Goal: Task Accomplishment & Management: Manage account settings

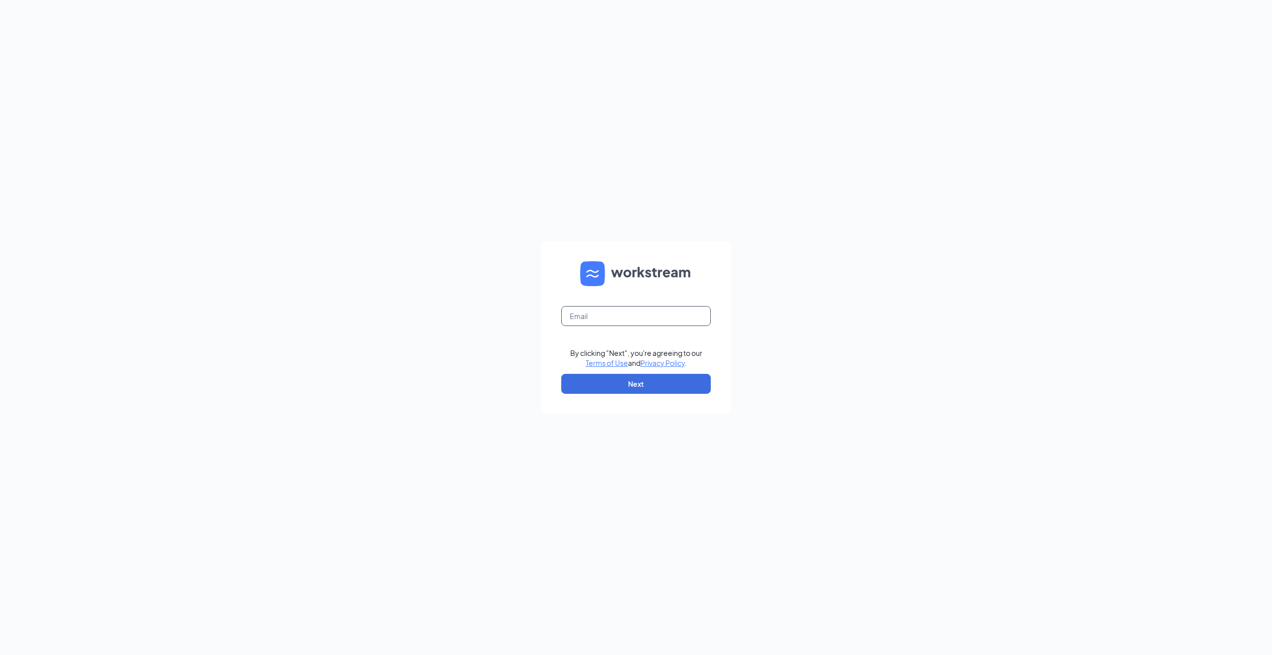
click at [646, 316] on input "text" at bounding box center [636, 316] width 150 height 20
type input "[EMAIL_ADDRESS][DOMAIN_NAME]"
click at [613, 378] on button "Next" at bounding box center [636, 384] width 150 height 20
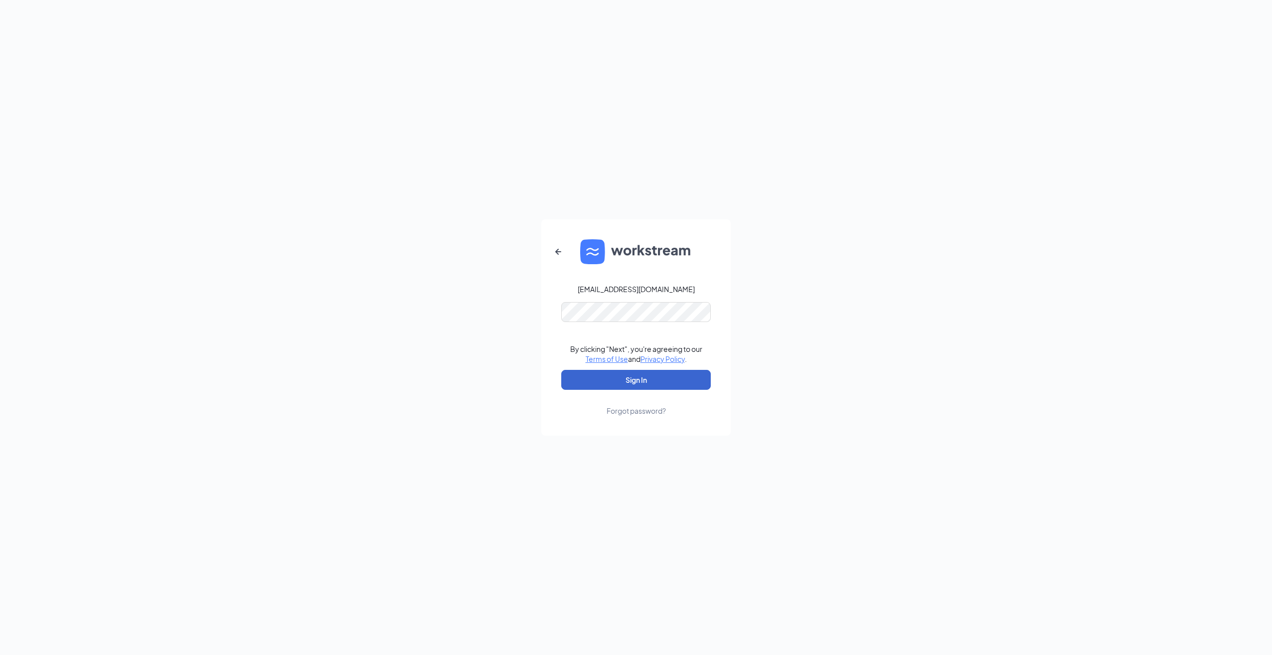
click at [631, 377] on button "Sign In" at bounding box center [636, 380] width 150 height 20
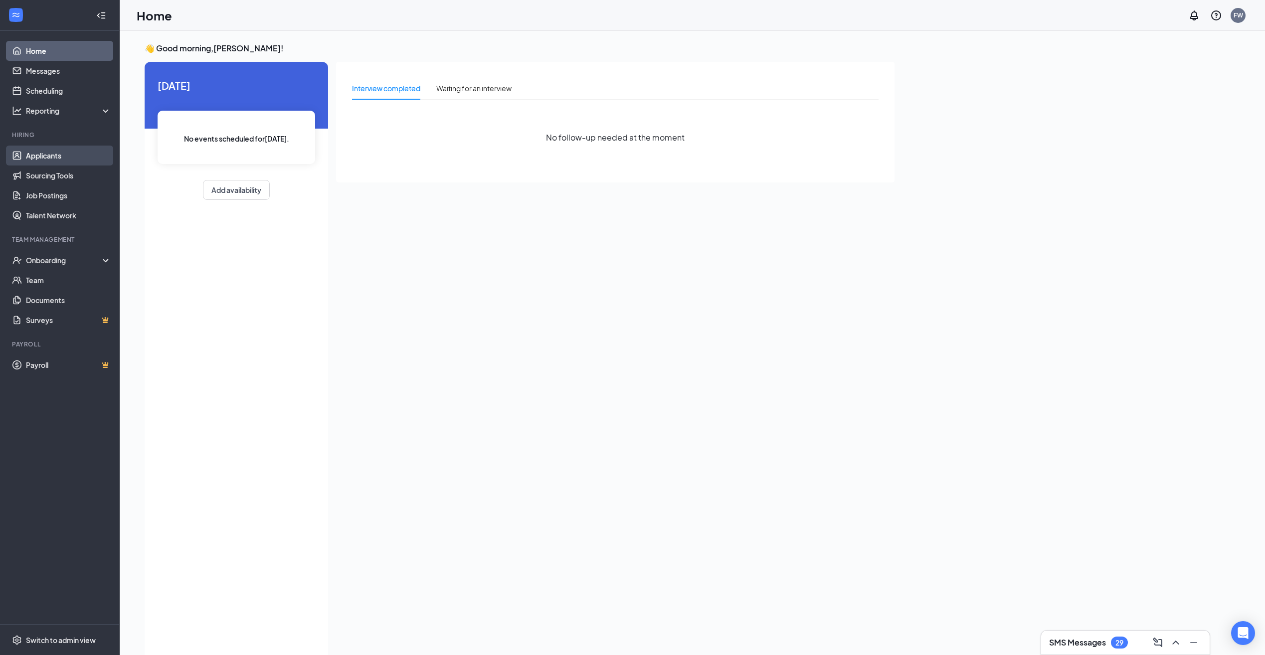
click at [31, 153] on link "Applicants" at bounding box center [68, 156] width 85 height 20
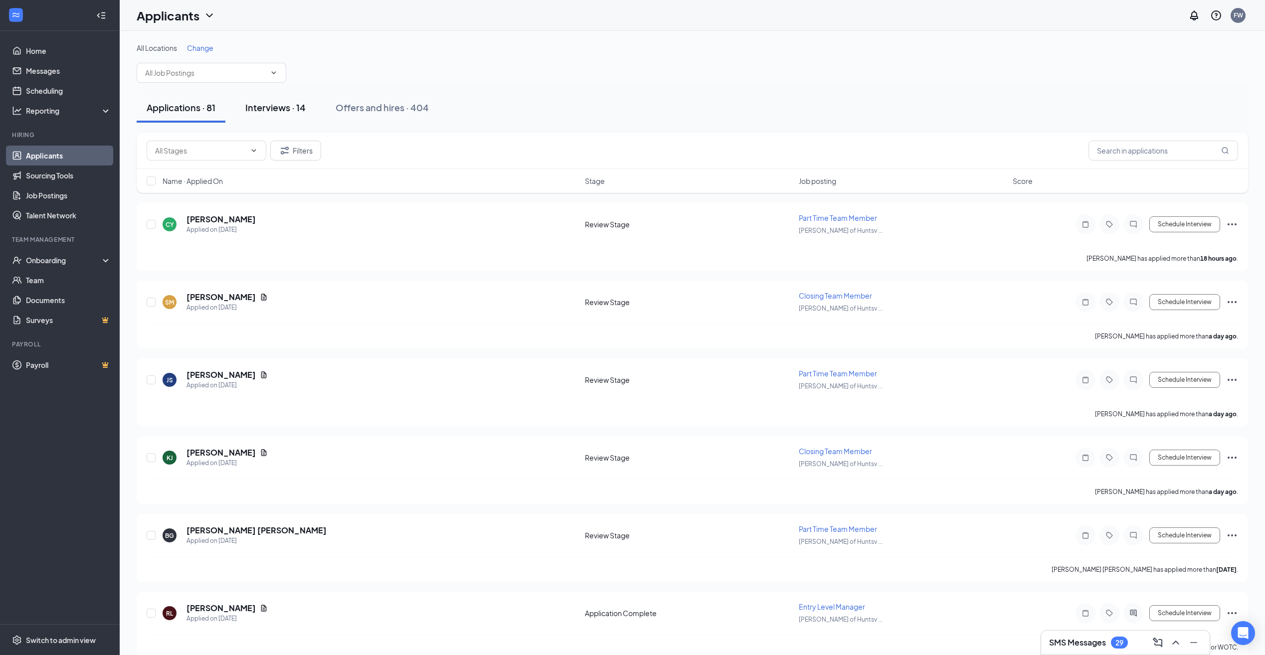
click at [279, 111] on div "Interviews · 14" at bounding box center [275, 107] width 60 height 12
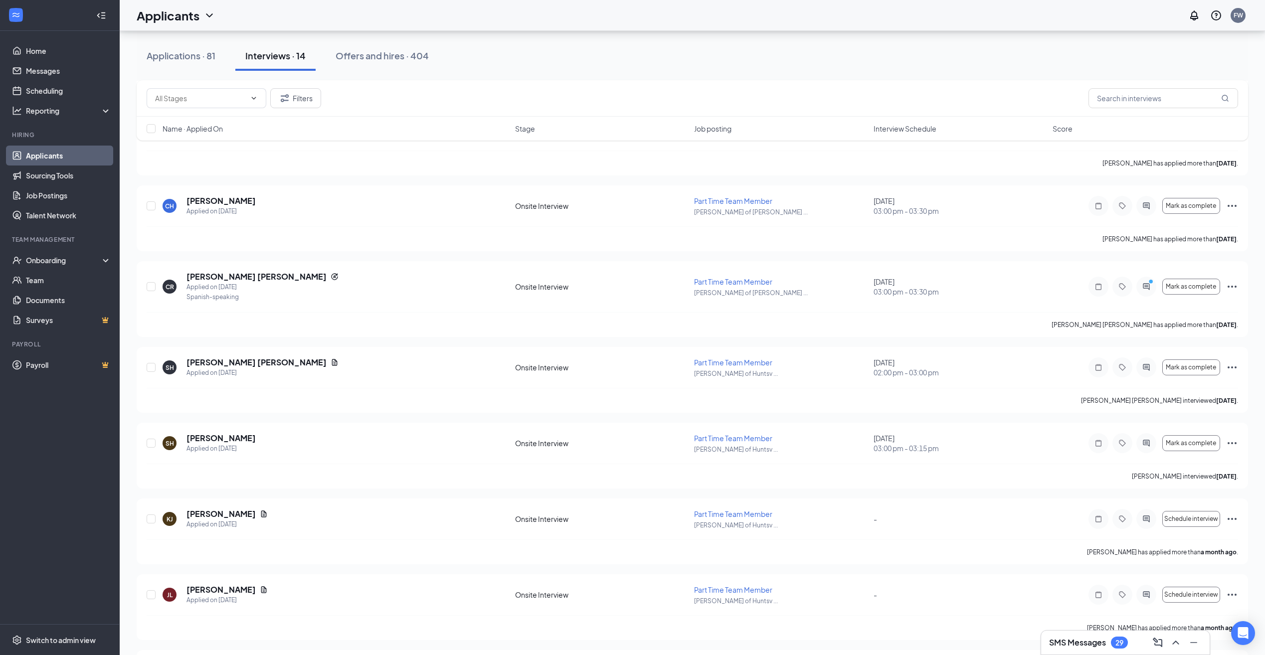
scroll to position [22, 0]
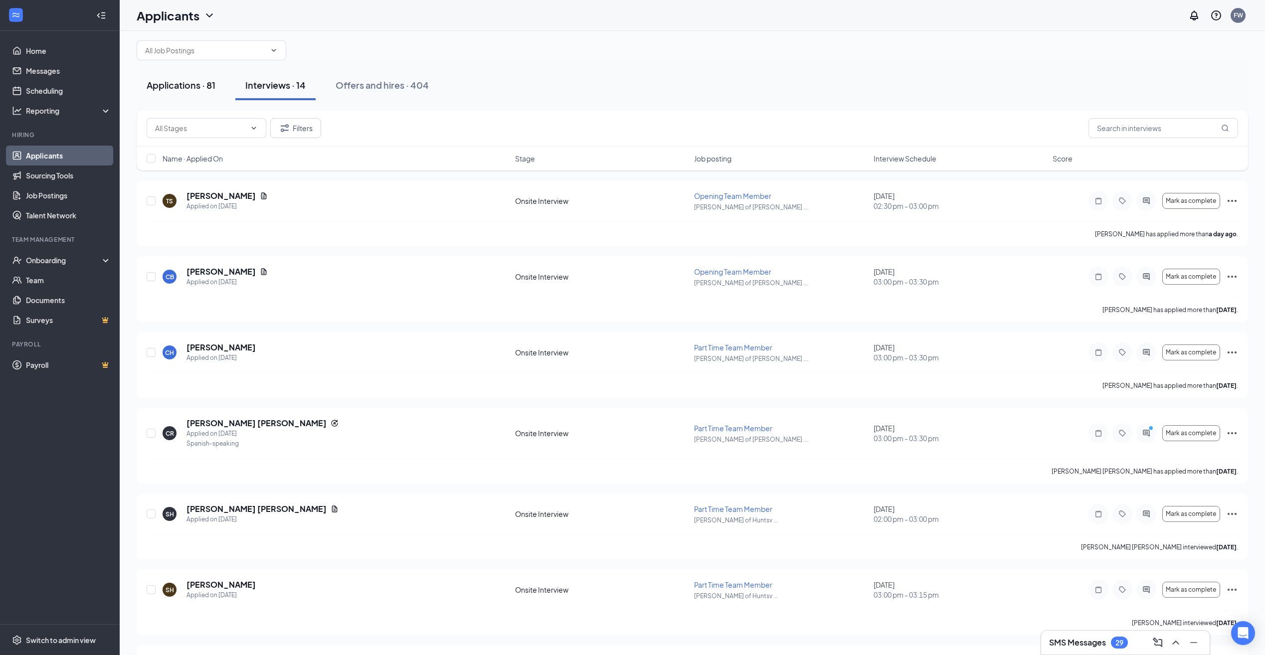
click at [189, 76] on button "Applications · 81" at bounding box center [181, 85] width 89 height 30
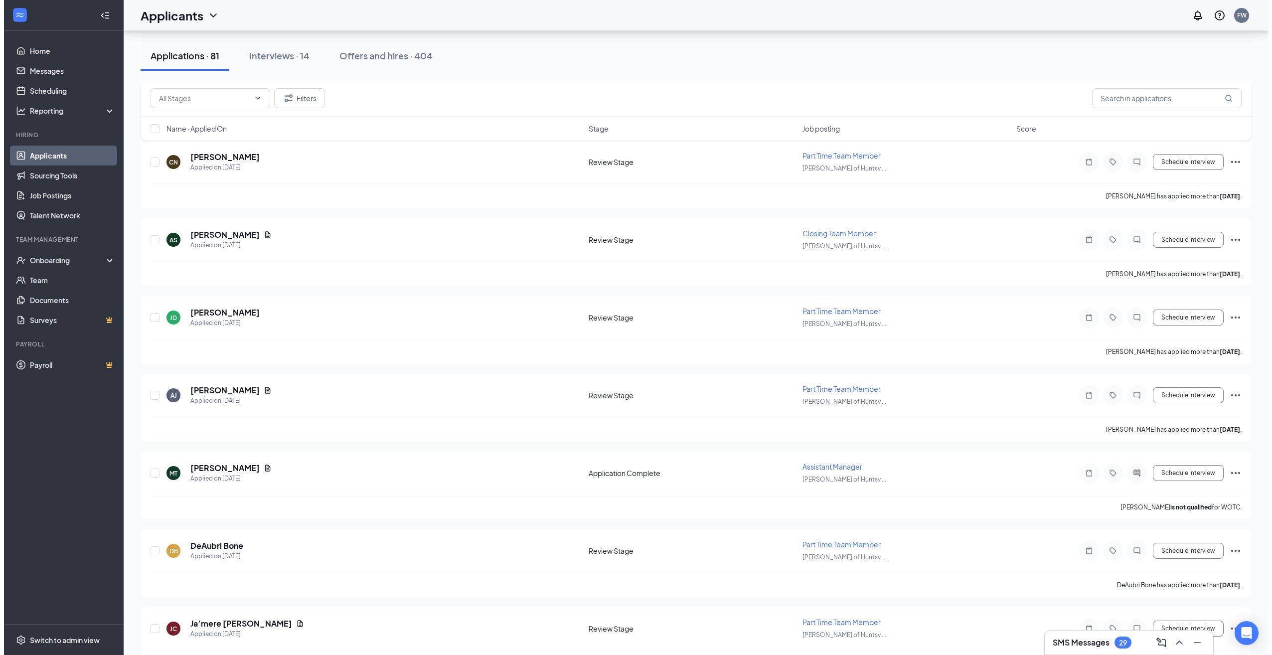
scroll to position [1645, 0]
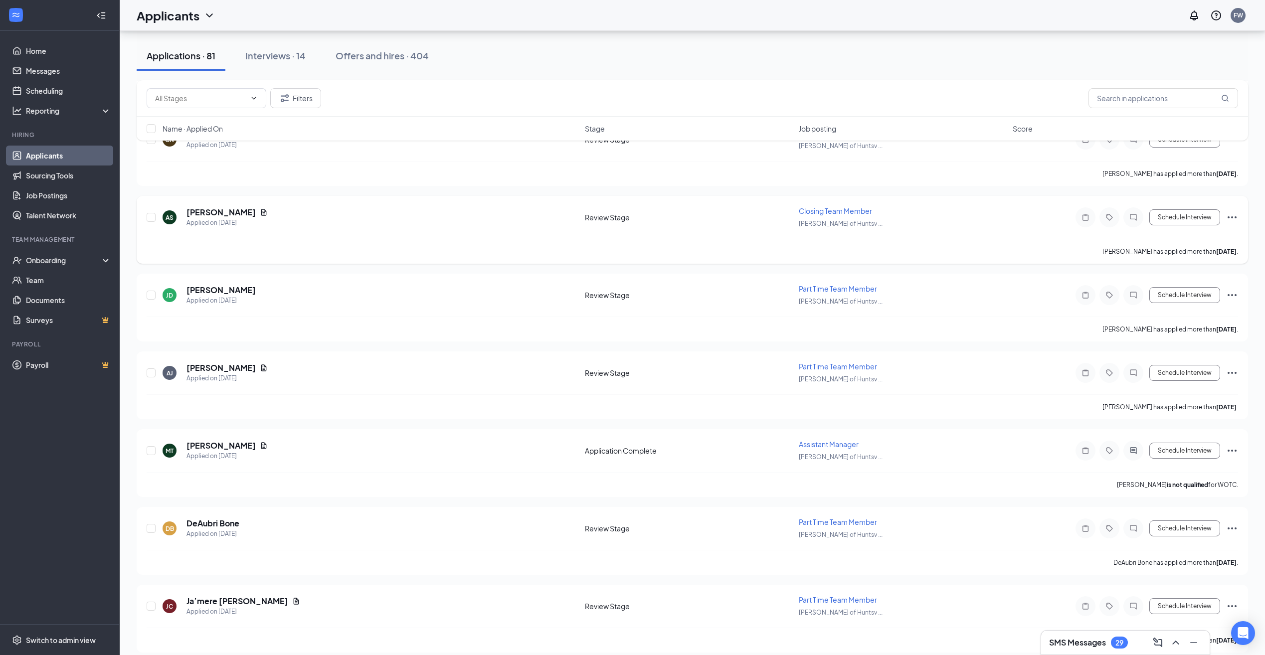
click at [1234, 215] on icon "Ellipses" at bounding box center [1232, 217] width 12 height 12
click at [218, 217] on h5 "Alaysia Shelton" at bounding box center [220, 212] width 69 height 11
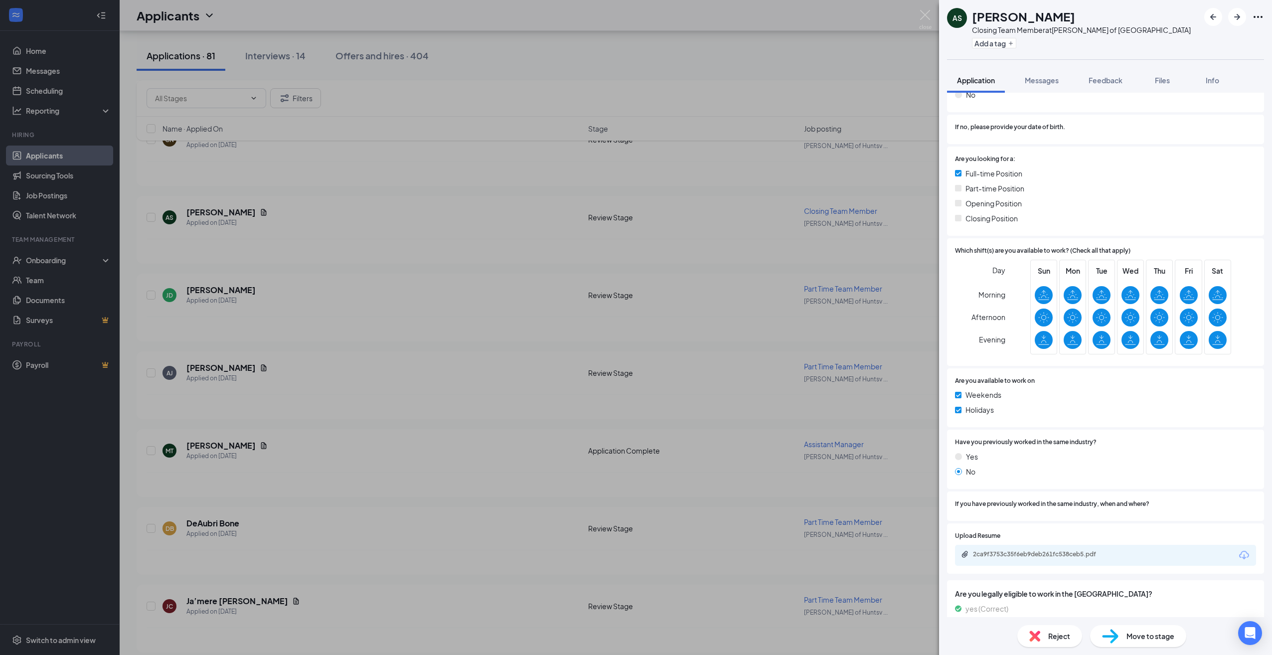
scroll to position [163, 0]
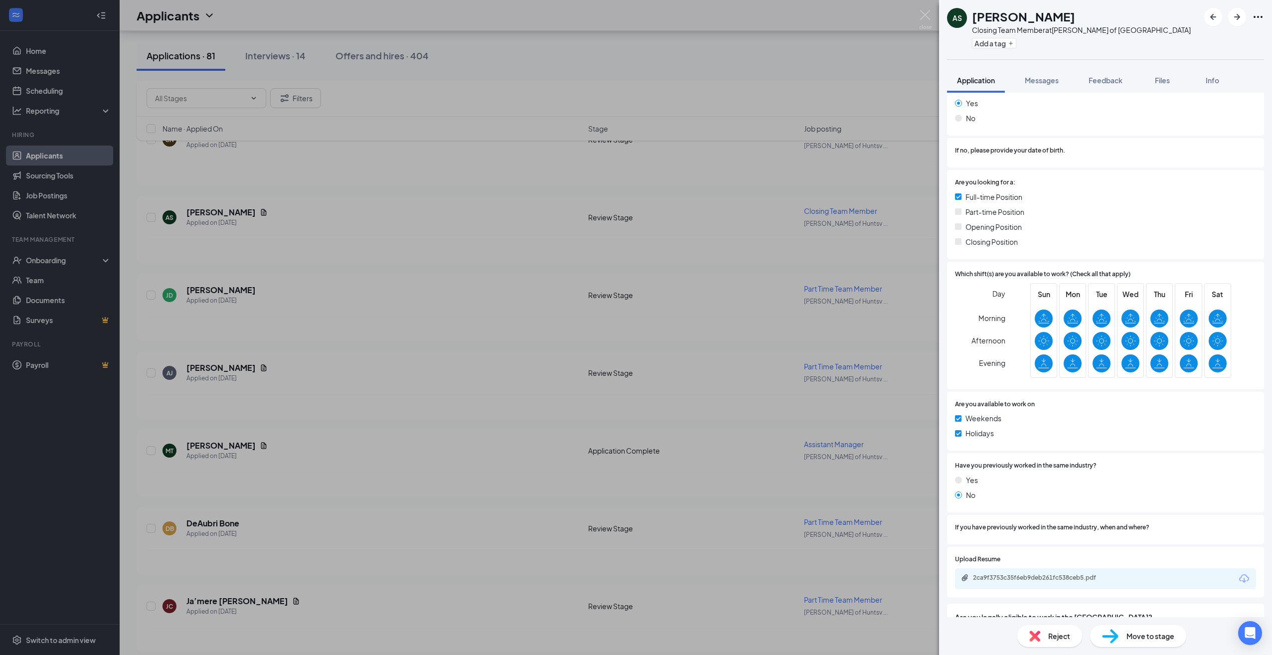
click at [1143, 641] on span "Move to stage" at bounding box center [1151, 636] width 48 height 11
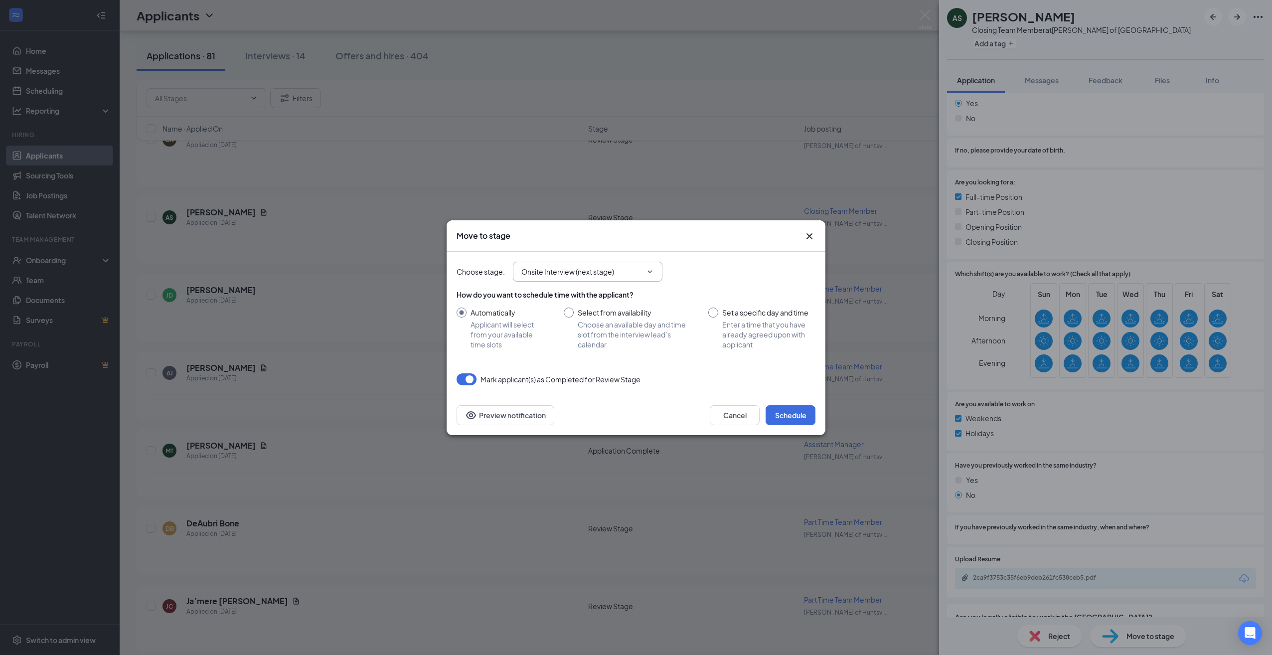
click at [649, 271] on icon "ChevronDown" at bounding box center [650, 272] width 8 height 8
click at [653, 269] on icon "ChevronDown" at bounding box center [650, 272] width 8 height 8
click at [571, 268] on input "Onsite Interview (next stage)" at bounding box center [582, 271] width 121 height 11
click at [584, 356] on div "Background Check" at bounding box center [562, 355] width 64 height 11
type input "Background Check"
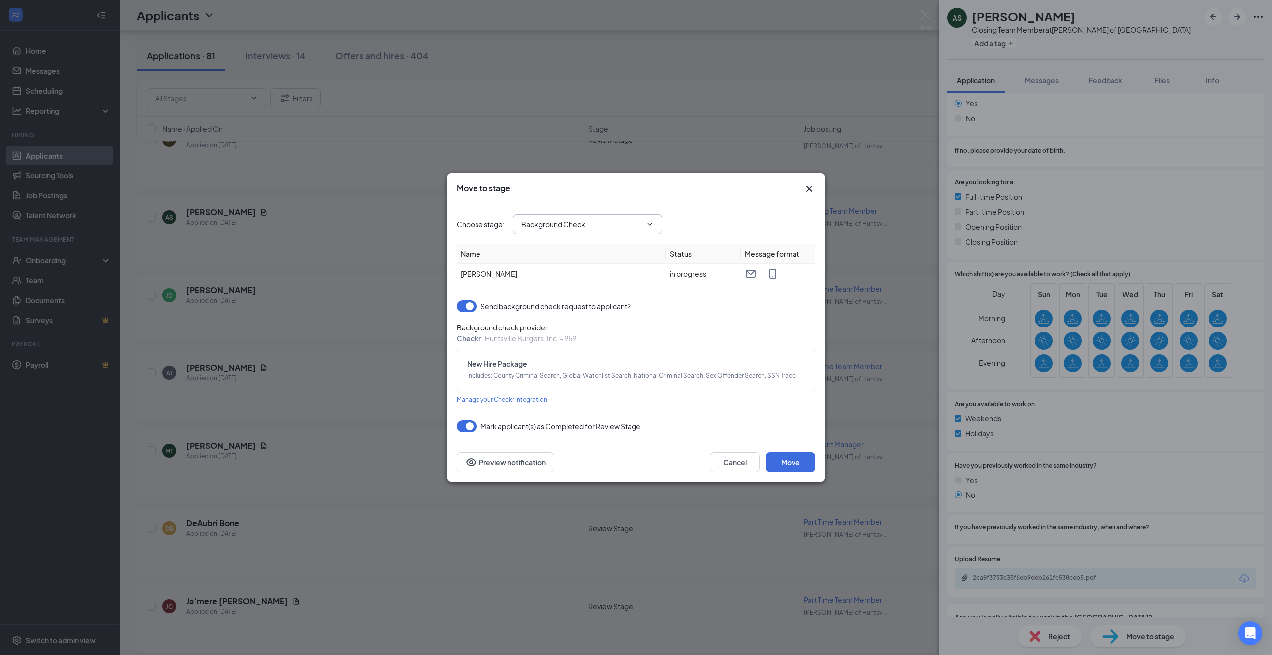
click at [652, 220] on icon "ChevronDown" at bounding box center [650, 224] width 8 height 8
drag, startPoint x: 651, startPoint y: 222, endPoint x: 645, endPoint y: 221, distance: 5.7
click at [651, 221] on icon "ChevronDown" at bounding box center [650, 224] width 8 height 8
click at [794, 460] on button "Move" at bounding box center [791, 462] width 50 height 20
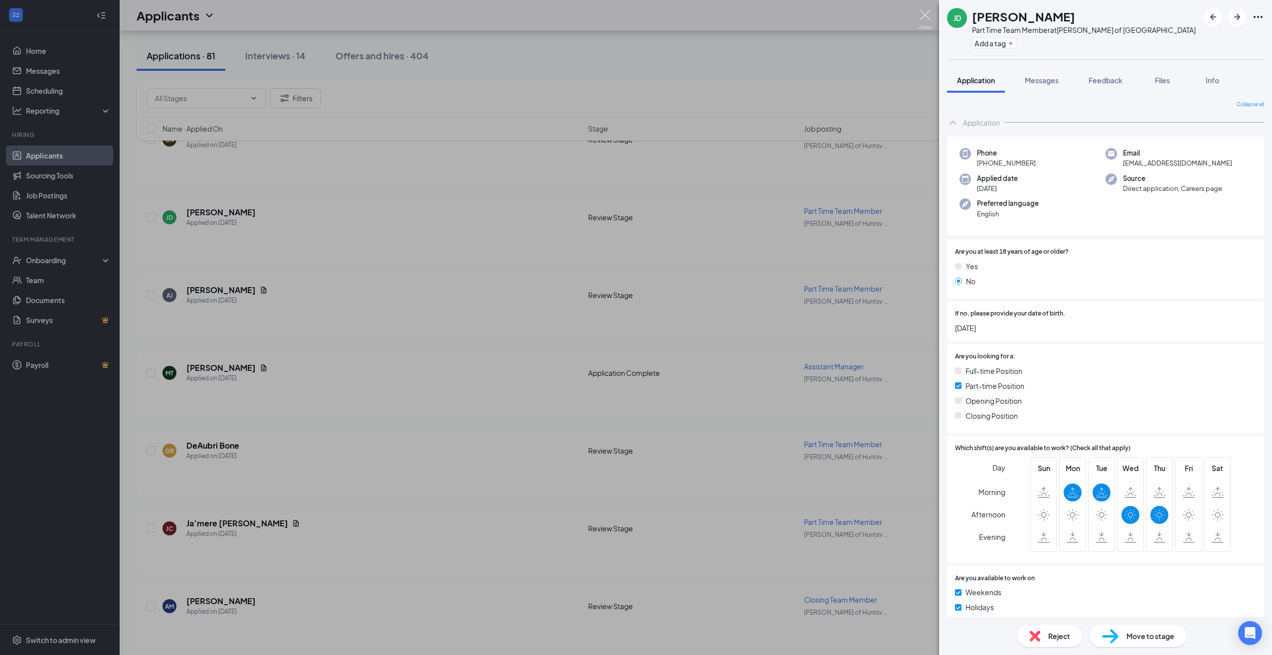
click at [926, 14] on img at bounding box center [925, 19] width 12 height 19
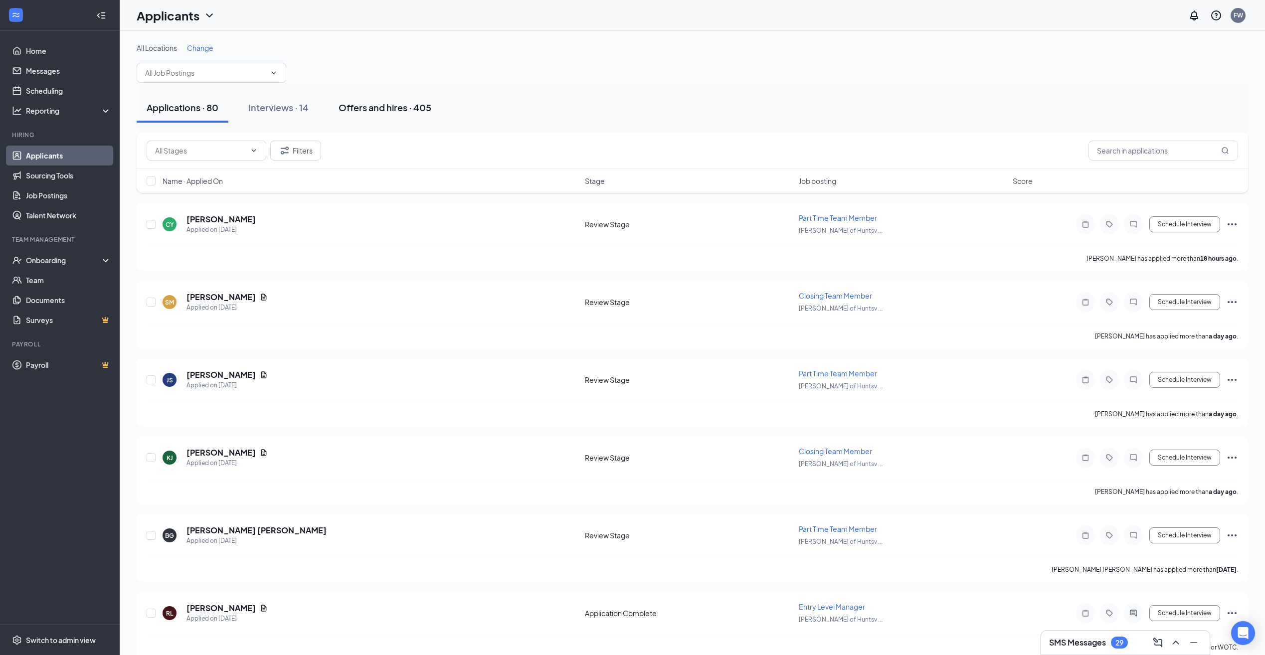
click at [405, 108] on div "Offers and hires · 405" at bounding box center [385, 107] width 93 height 12
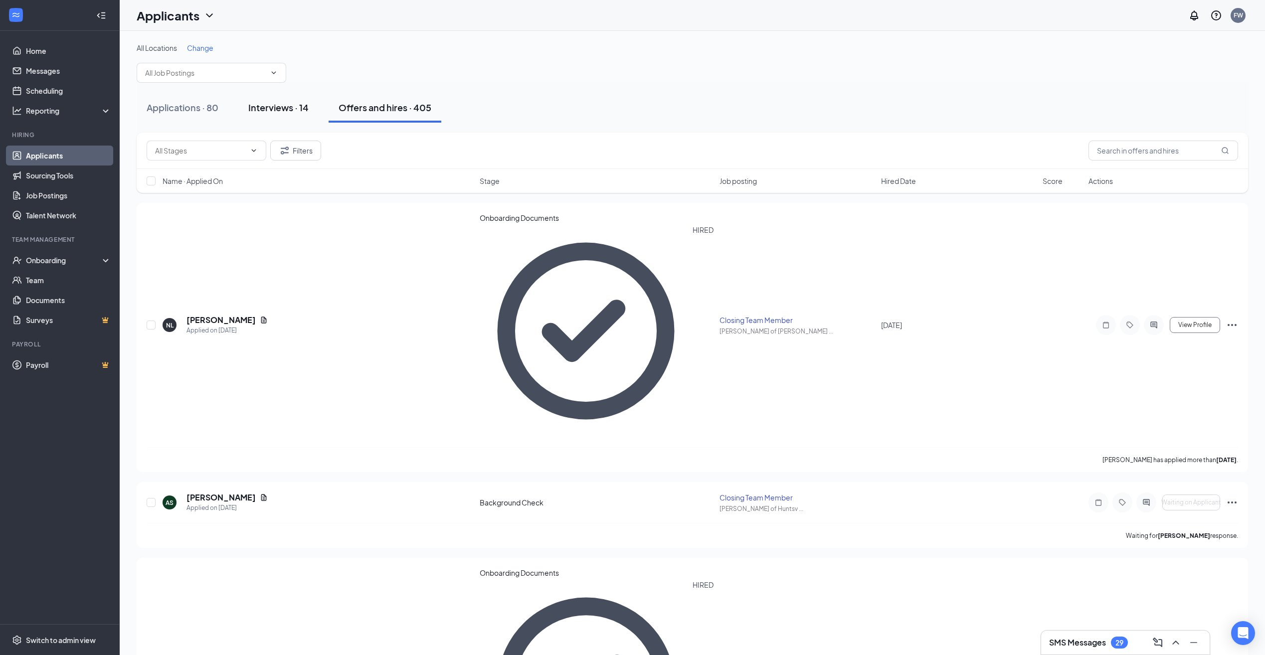
click at [267, 104] on div "Interviews · 14" at bounding box center [278, 107] width 60 height 12
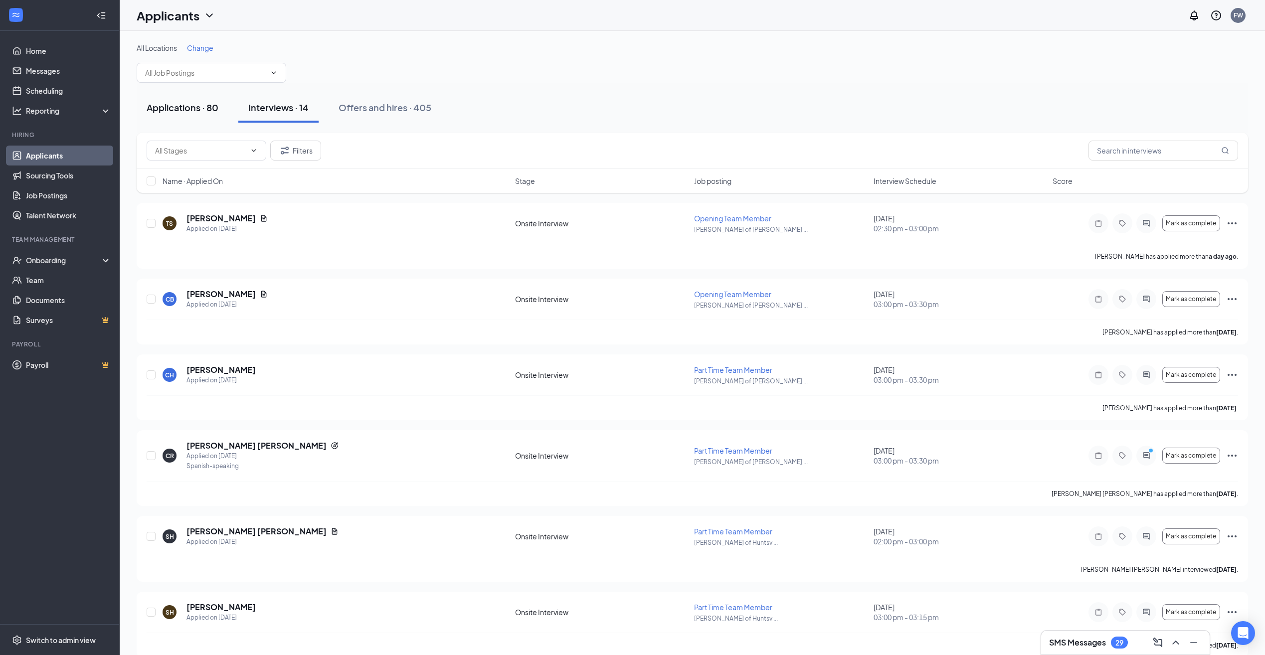
click at [180, 110] on div "Applications · 80" at bounding box center [183, 107] width 72 height 12
